Goal: Information Seeking & Learning: Find specific fact

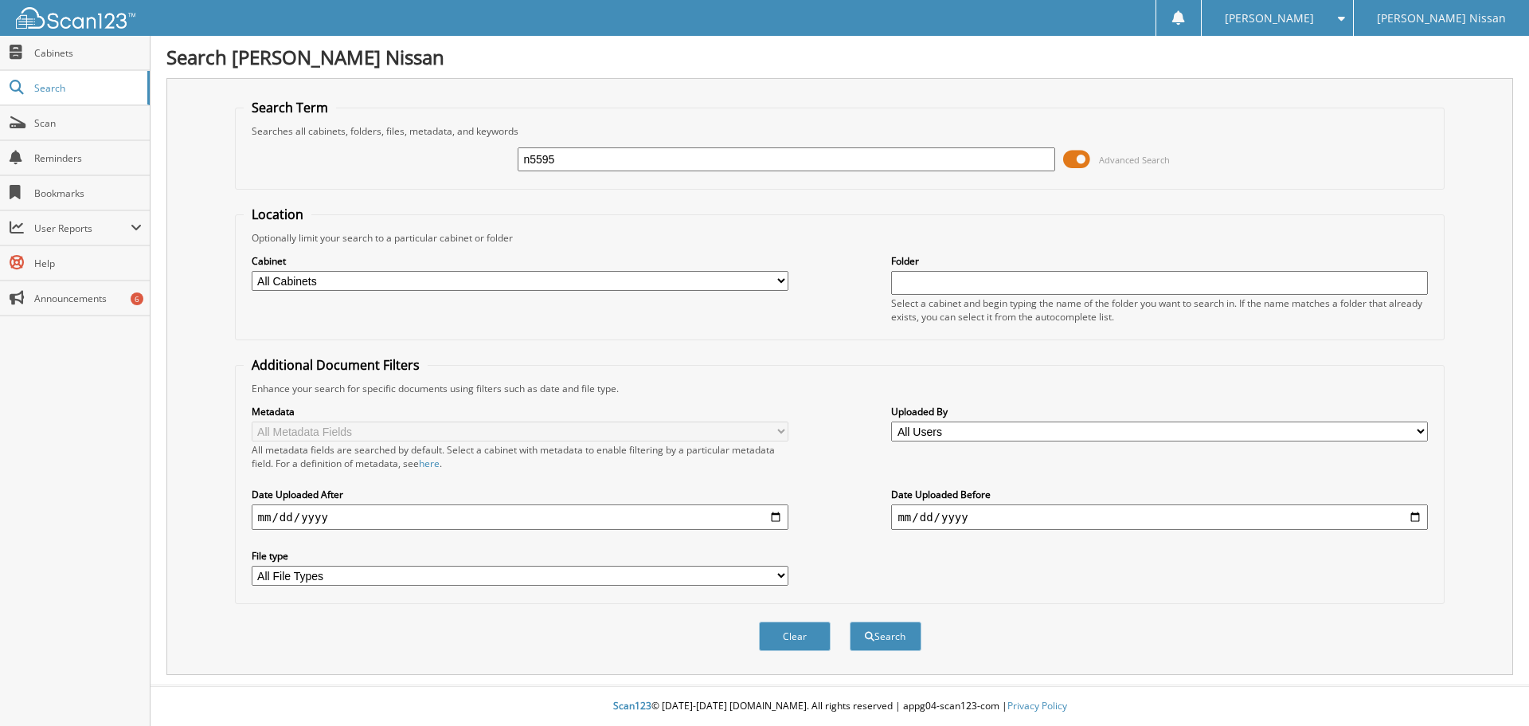
type input "n5595"
click at [850, 621] on button "Search" at bounding box center [886, 635] width 72 height 29
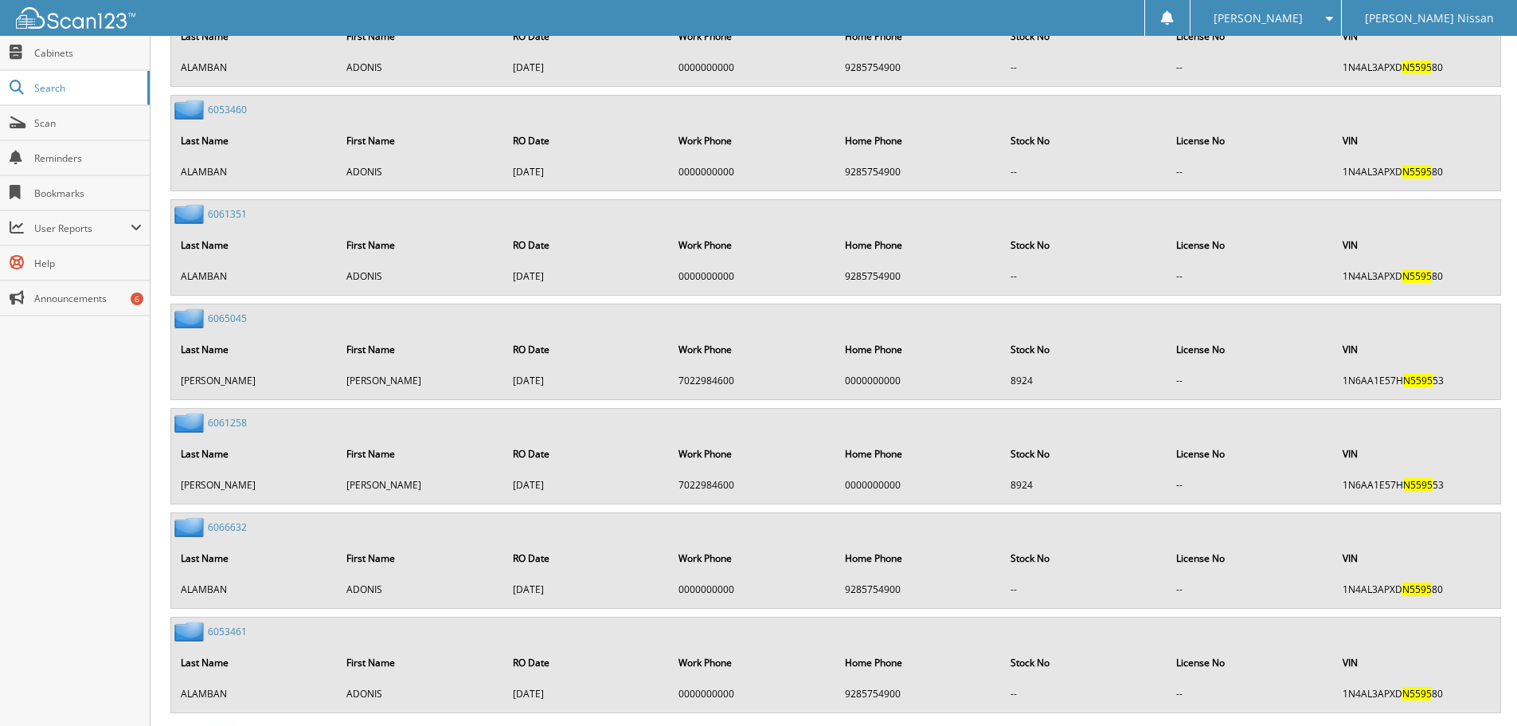
scroll to position [1671, 0]
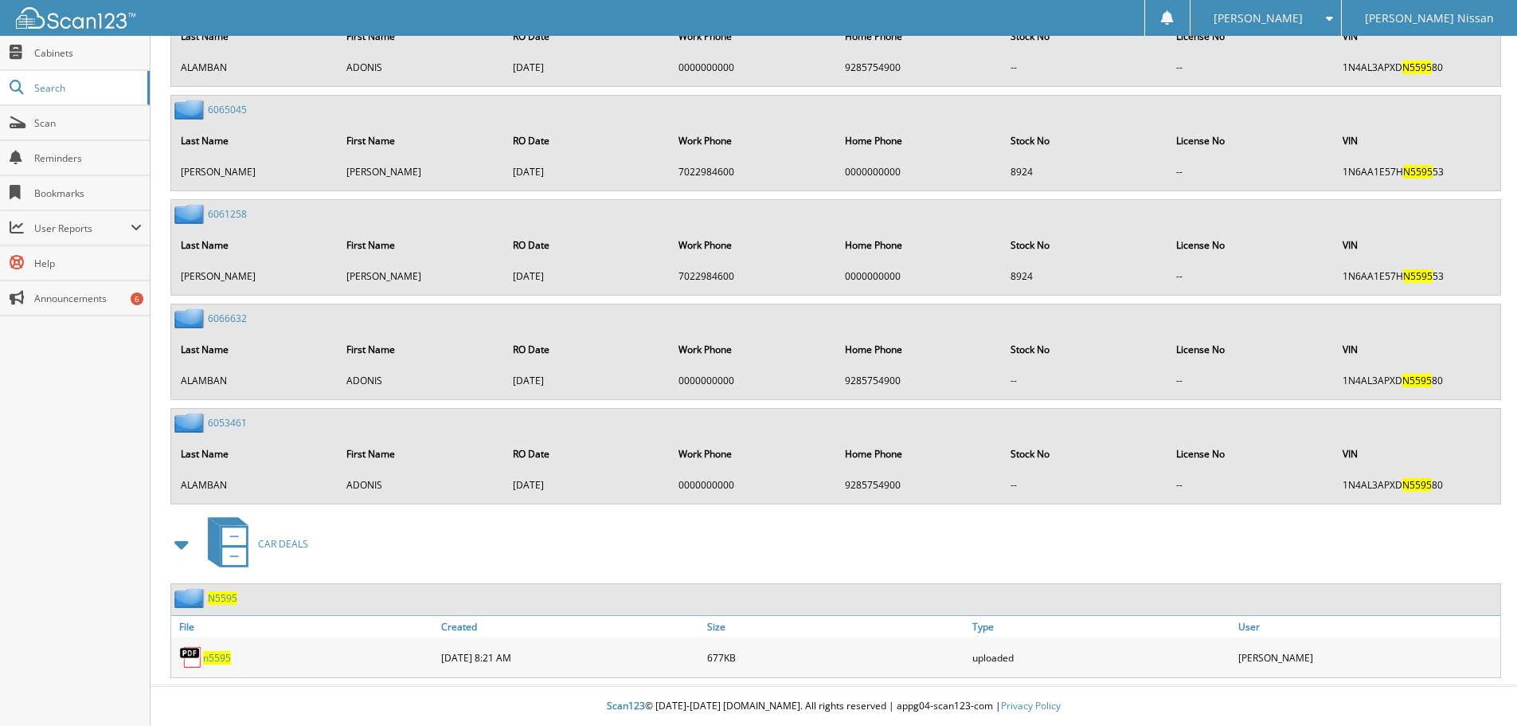
click at [219, 600] on span "N5595" at bounding box center [222, 598] width 29 height 14
